Goal: Task Accomplishment & Management: Use online tool/utility

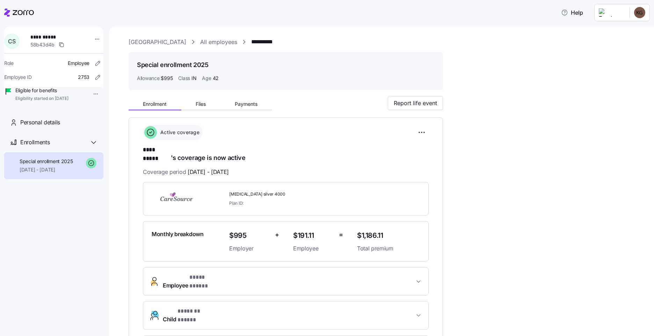
click at [216, 42] on link "All employees" at bounding box center [218, 42] width 37 height 9
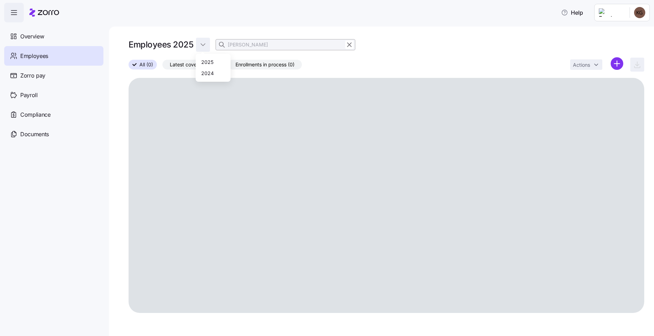
click at [207, 45] on html "Help Overview Employees Zorro pay Payroll Compliance Documents Employees 2025 […" at bounding box center [327, 166] width 654 height 332
click at [277, 48] on html "Help Overview Employees Zorro pay Payroll Compliance Documents Employees 2025 […" at bounding box center [327, 166] width 654 height 332
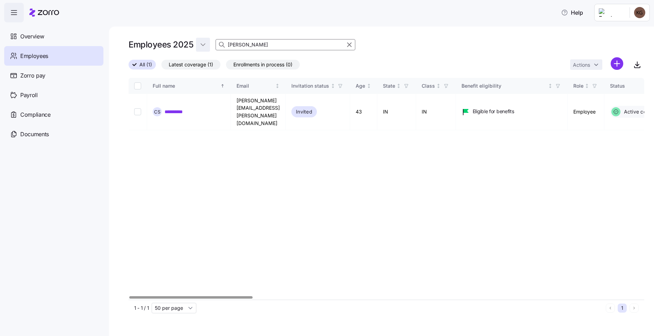
drag, startPoint x: 242, startPoint y: 48, endPoint x: 203, endPoint y: 46, distance: 39.2
click at [203, 46] on div "Employees 2025 [PERSON_NAME]" at bounding box center [242, 45] width 227 height 14
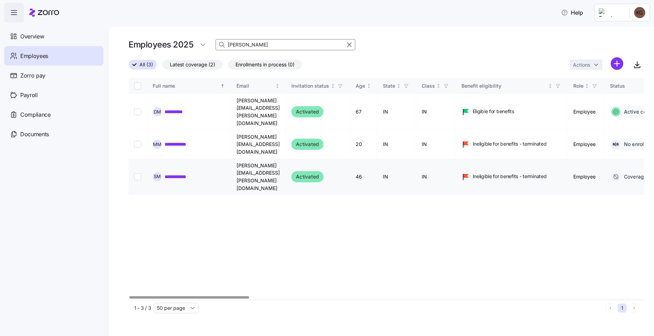
type input "[PERSON_NAME]"
click at [188, 173] on link "**********" at bounding box center [182, 176] width 35 height 7
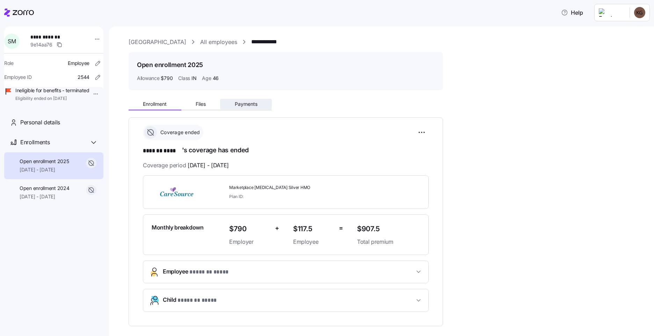
click at [238, 109] on button "Payments" at bounding box center [246, 104] width 52 height 10
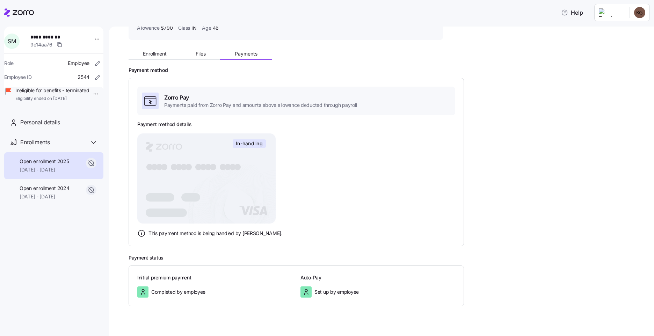
scroll to position [63, 0]
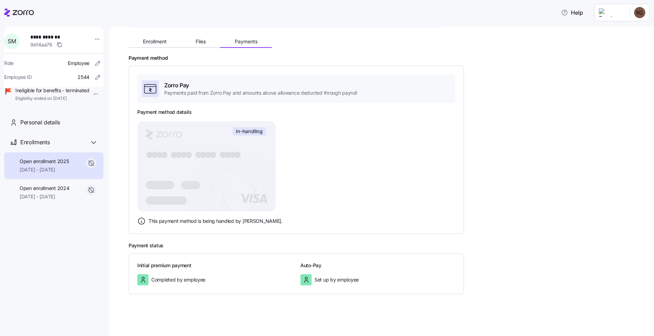
click at [202, 222] on span "This payment method is being handled by [PERSON_NAME]." at bounding box center [216, 221] width 134 height 7
click at [194, 39] on button "Files" at bounding box center [200, 41] width 39 height 10
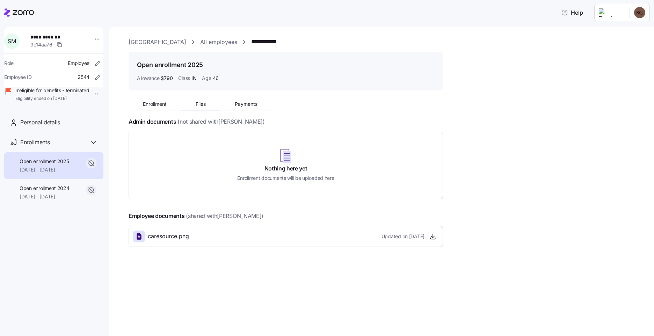
click at [164, 110] on div "Enrollment Files Payments" at bounding box center [200, 105] width 143 height 10
click at [157, 102] on span "Enrollment" at bounding box center [155, 104] width 24 height 5
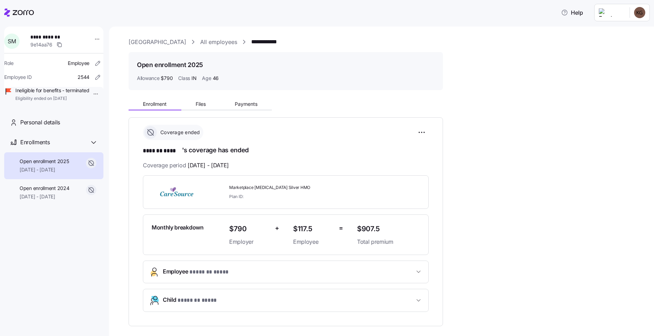
drag, startPoint x: 56, startPoint y: 98, endPoint x: 28, endPoint y: 15, distance: 87.8
click at [30, 13] on icon at bounding box center [19, 12] width 30 height 8
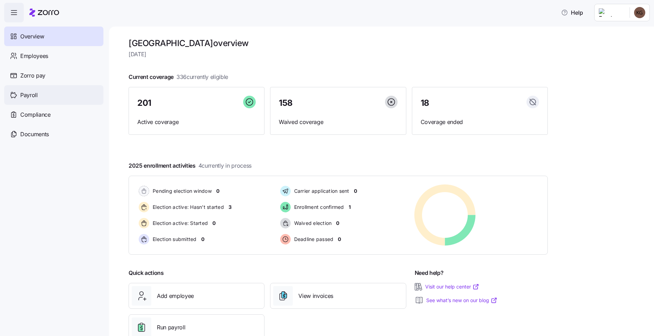
drag, startPoint x: 34, startPoint y: 98, endPoint x: 27, endPoint y: 99, distance: 6.7
click at [34, 98] on span "Payroll" at bounding box center [28, 95] width 17 height 9
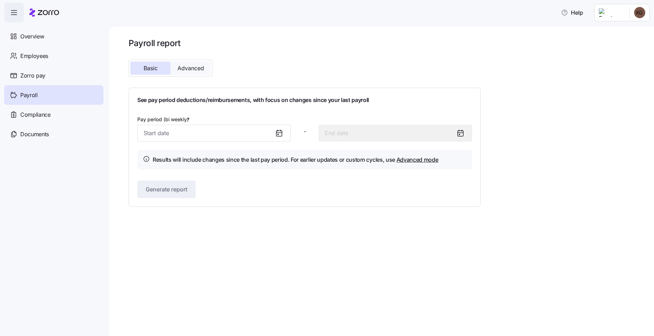
click at [202, 66] on span "Advanced" at bounding box center [191, 68] width 27 height 6
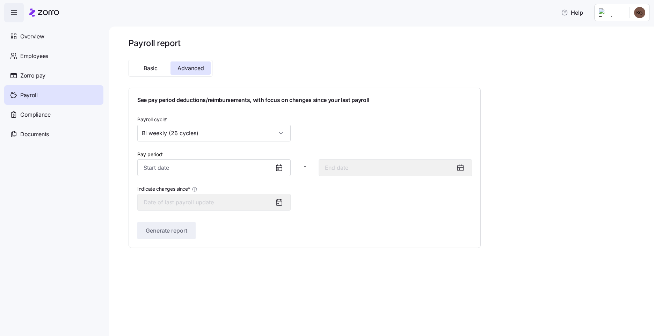
click at [279, 172] on div at bounding box center [282, 168] width 17 height 16
click at [282, 168] on icon at bounding box center [279, 168] width 6 height 6
click at [245, 167] on input "Pay period *" at bounding box center [213, 167] width 153 height 17
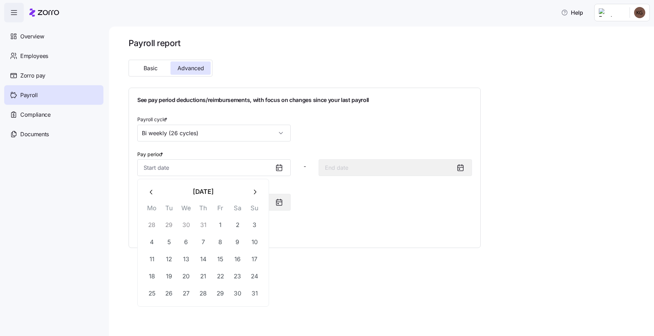
click at [150, 189] on icon "button" at bounding box center [152, 192] width 8 height 8
click at [258, 280] on button "27" at bounding box center [254, 276] width 17 height 17
type input "[DATE]"
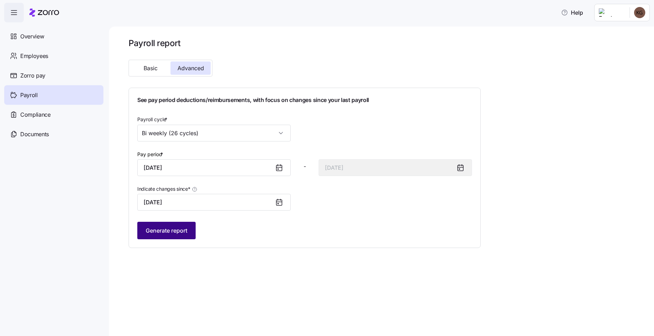
click at [186, 230] on span "Generate report" at bounding box center [167, 230] width 42 height 8
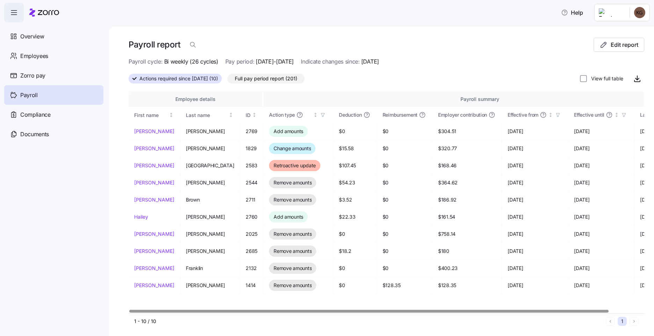
click at [275, 78] on span "Full pay period report (201)" at bounding box center [266, 78] width 63 height 9
click at [228, 80] on input "Full pay period report (201)" at bounding box center [228, 80] width 0 height 0
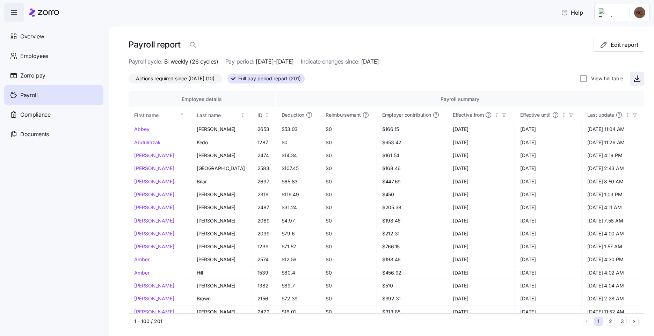
click at [633, 77] on icon "button" at bounding box center [637, 78] width 8 height 8
